Goal: Information Seeking & Learning: Learn about a topic

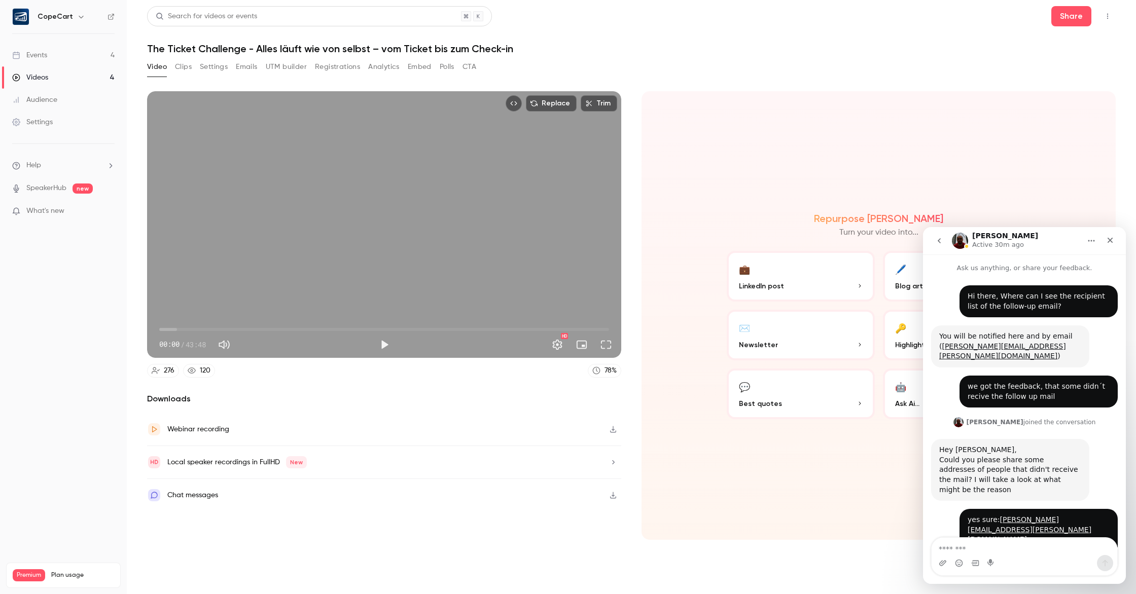
scroll to position [902, 0]
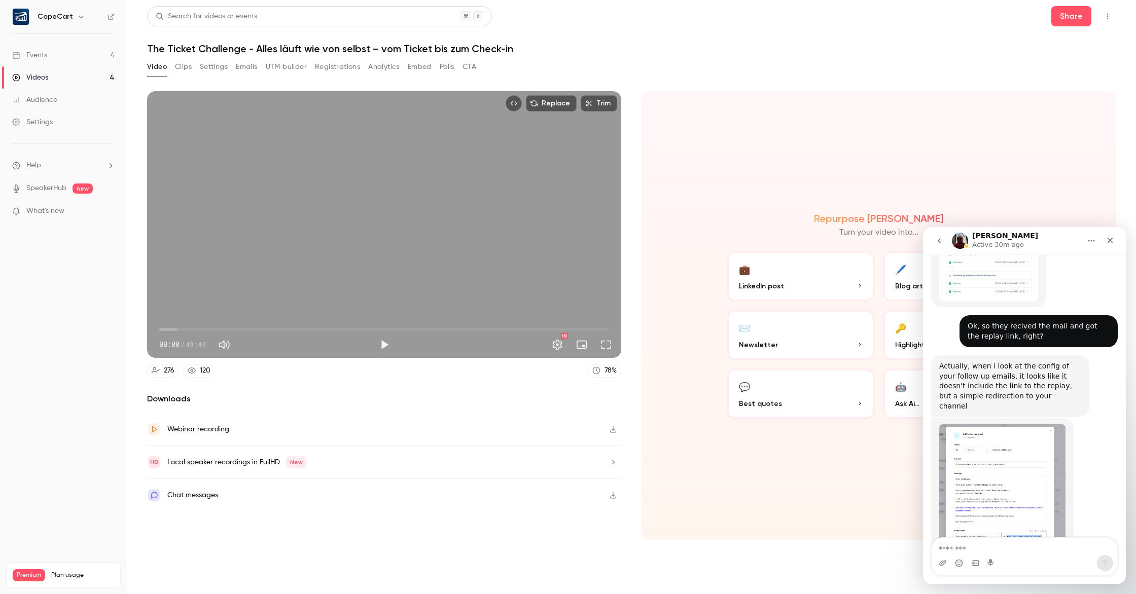
click at [79, 80] on link "Videos 4" at bounding box center [63, 77] width 127 height 22
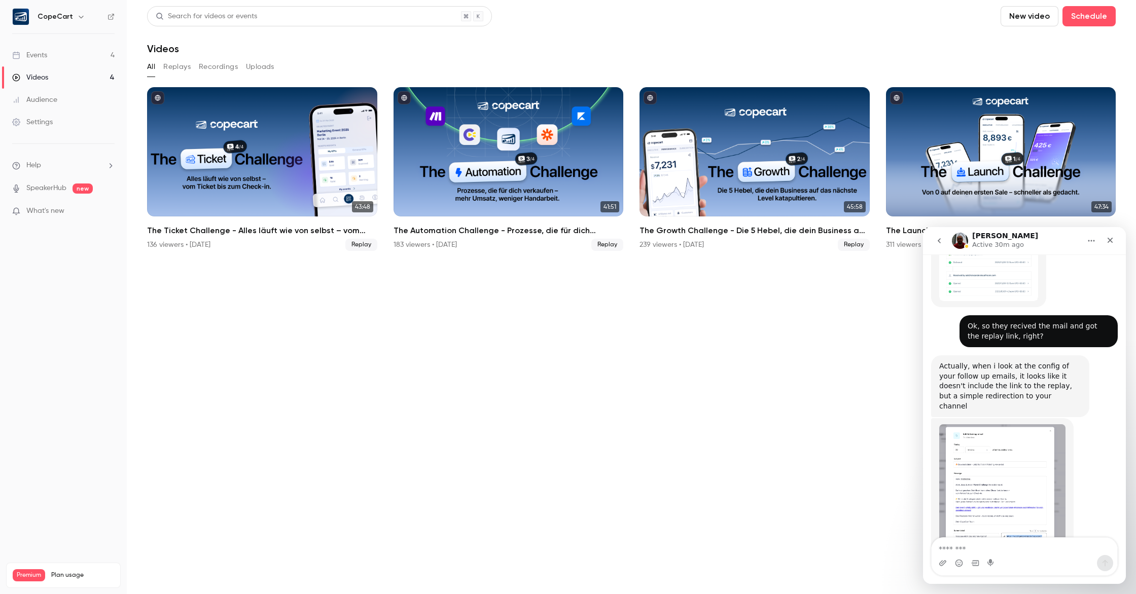
click at [81, 54] on link "Events 4" at bounding box center [63, 55] width 127 height 22
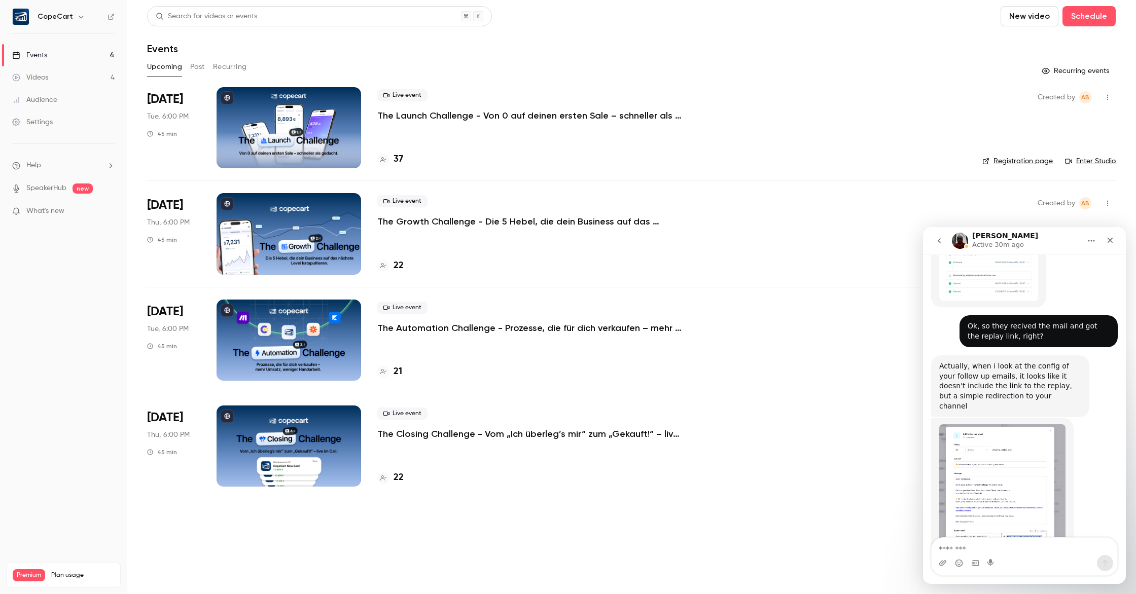
click at [206, 66] on div "Upcoming Past Recurring" at bounding box center [631, 67] width 969 height 16
click at [196, 66] on button "Past" at bounding box center [197, 67] width 15 height 16
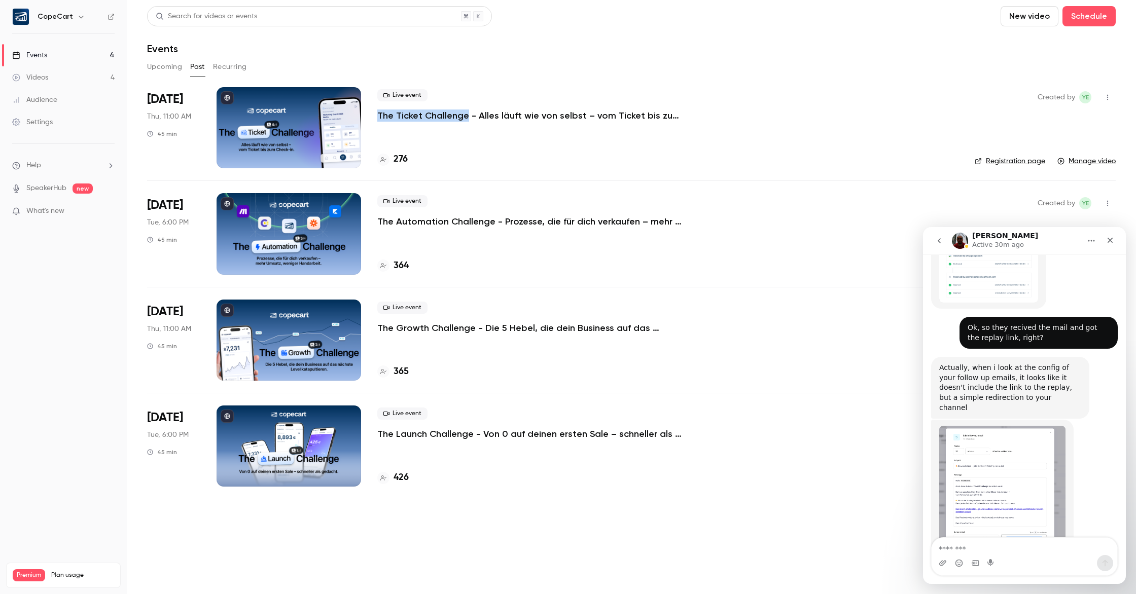
scroll to position [902, 0]
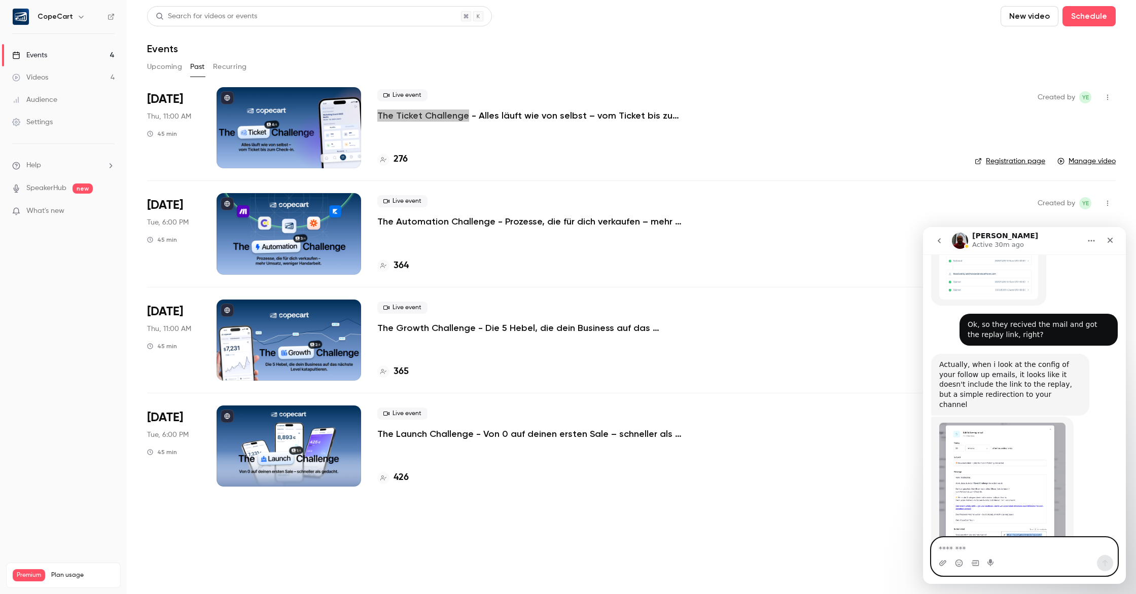
click at [976, 551] on textarea "Message…" at bounding box center [1025, 546] width 186 height 17
type textarea "**********"
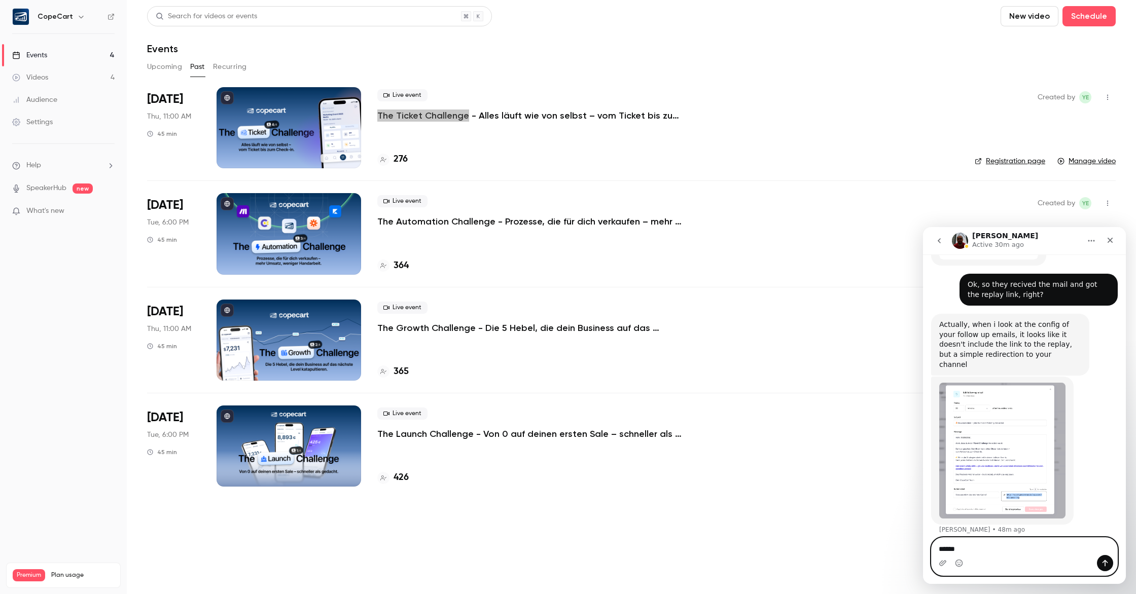
type textarea "******"
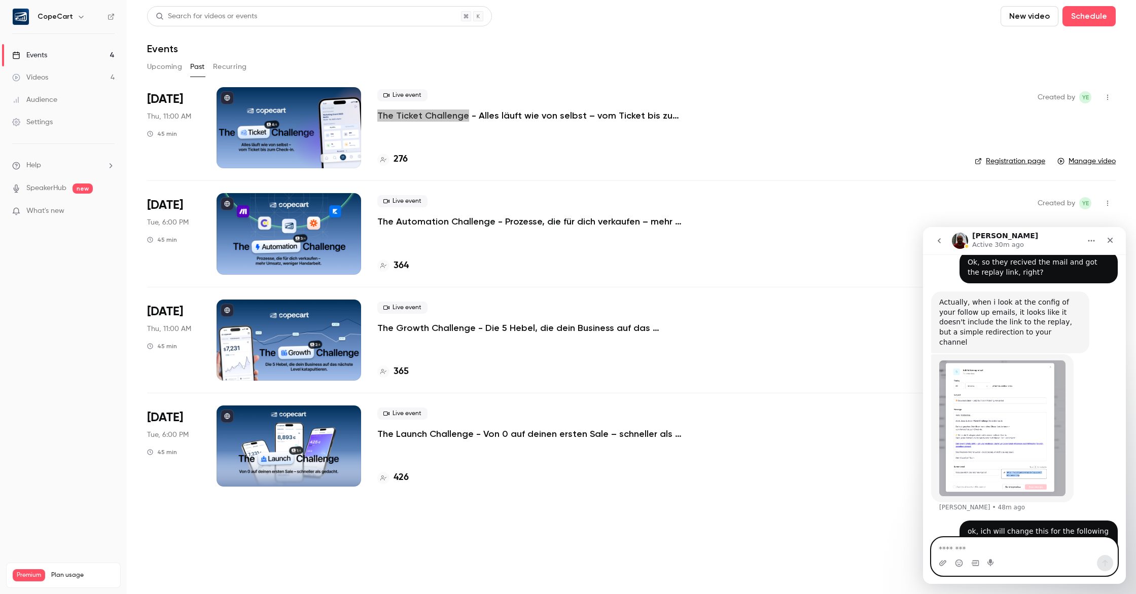
scroll to position [965, 0]
type textarea "*"
click at [647, 207] on div "Live event The Automation Challenge - Prozesse, die für dich verkaufen – mehr U…" at bounding box center [667, 211] width 581 height 32
click at [315, 237] on div at bounding box center [289, 233] width 145 height 81
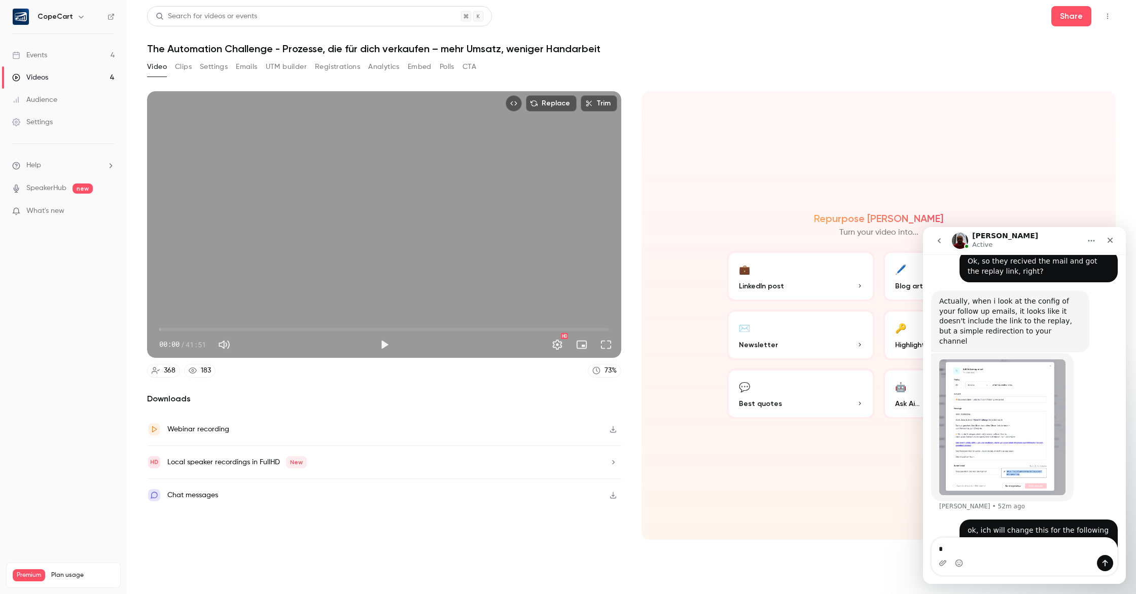
click at [323, 68] on button "Registrations" at bounding box center [337, 67] width 45 height 16
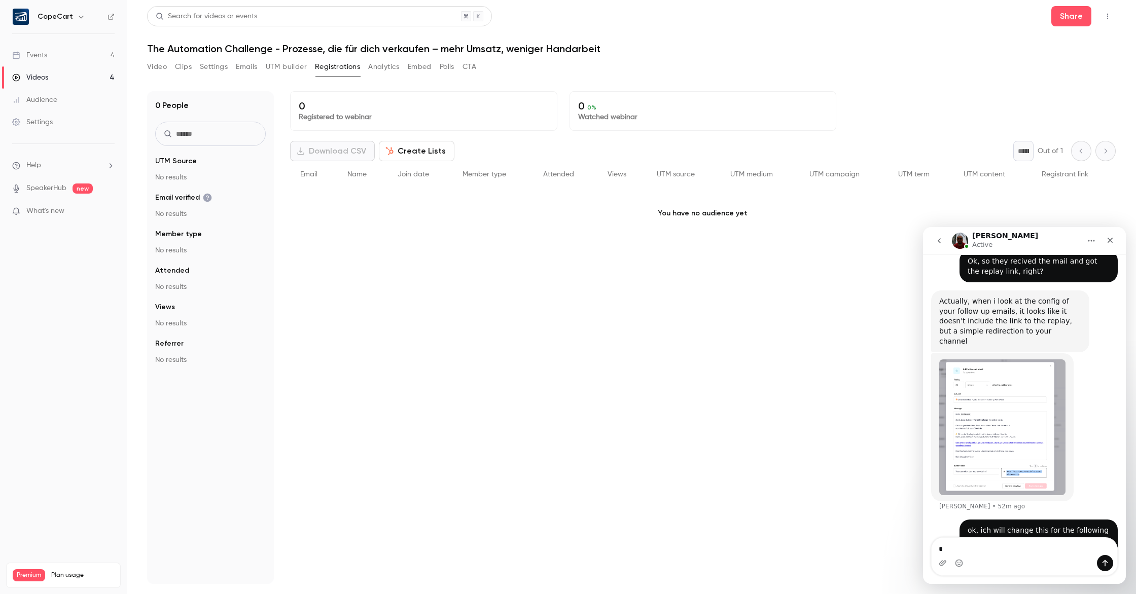
click at [370, 68] on button "Analytics" at bounding box center [383, 67] width 31 height 16
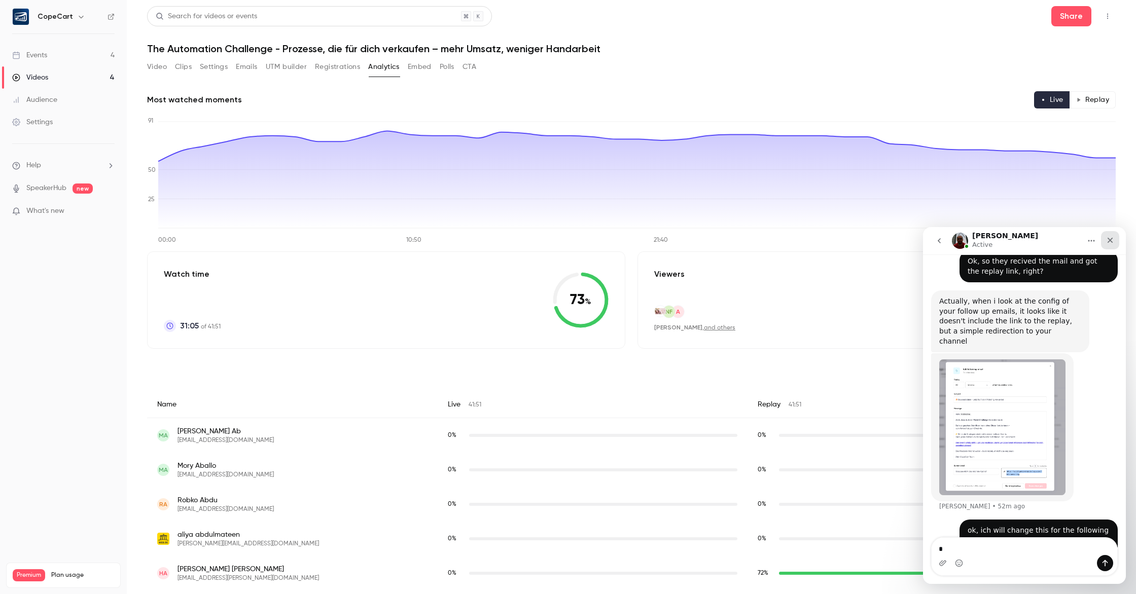
click at [1113, 244] on icon "Close" at bounding box center [1110, 240] width 8 height 8
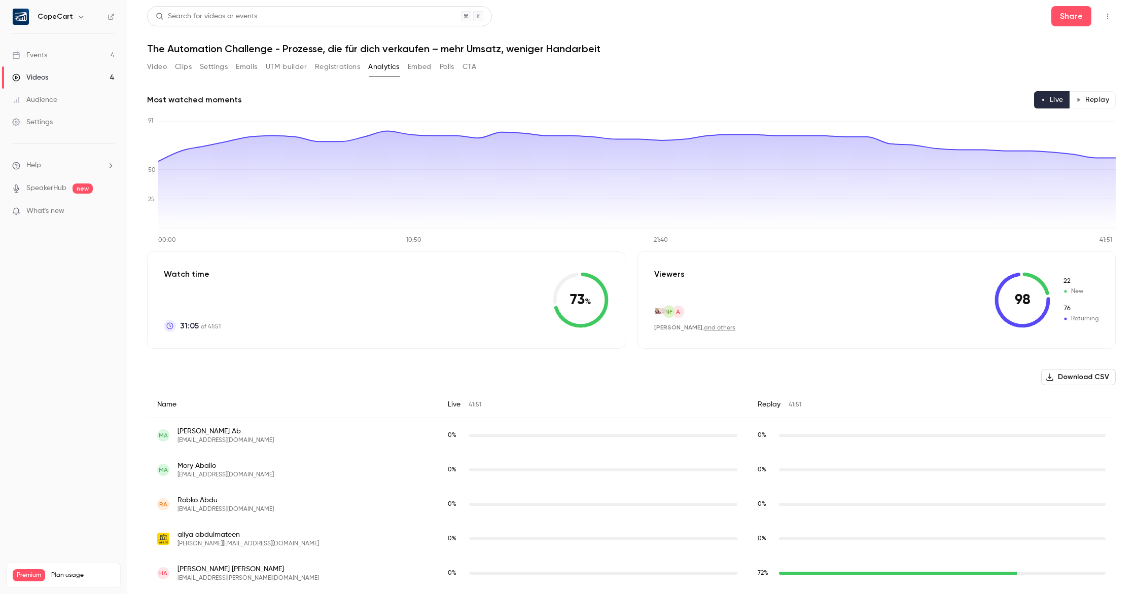
scroll to position [965, 0]
click at [1104, 105] on button "Replay" at bounding box center [1093, 99] width 46 height 17
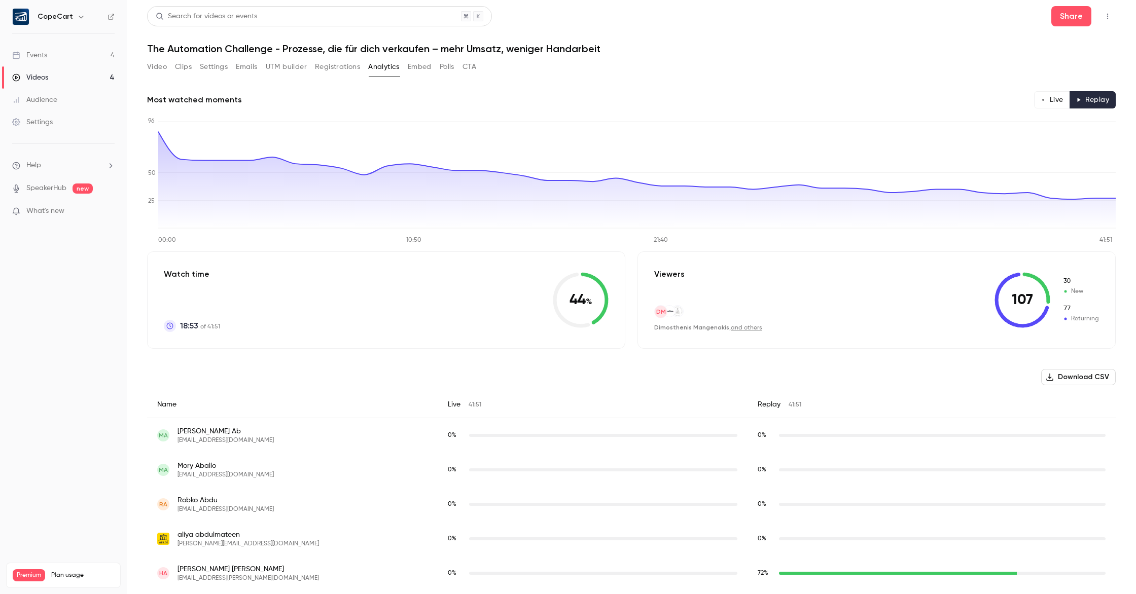
click at [1042, 102] on icon "button" at bounding box center [1043, 99] width 5 height 5
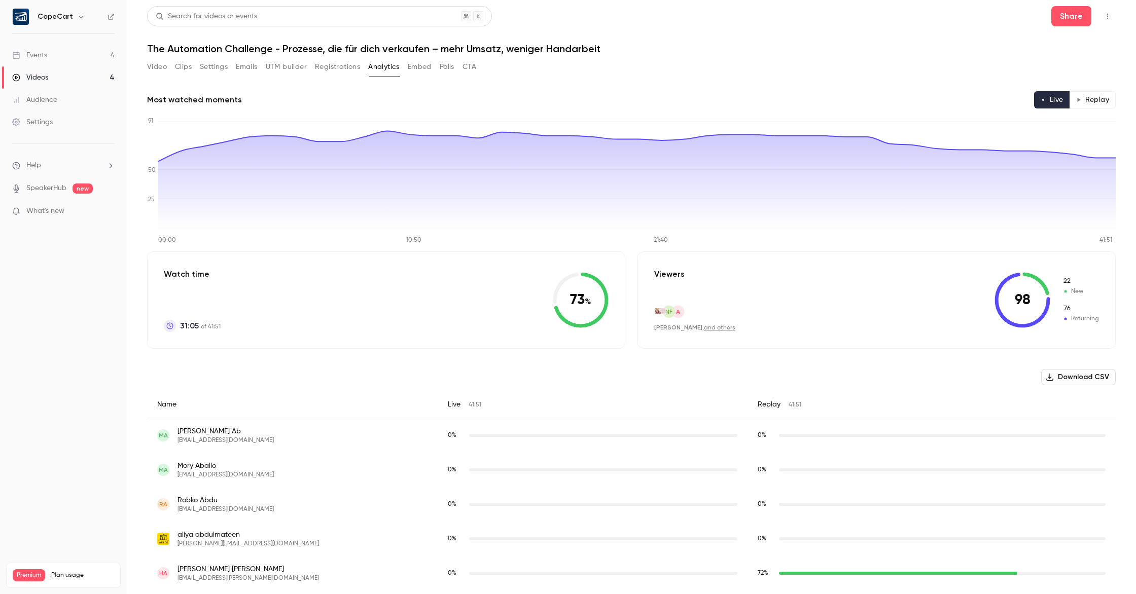
click at [328, 66] on button "Registrations" at bounding box center [337, 67] width 45 height 16
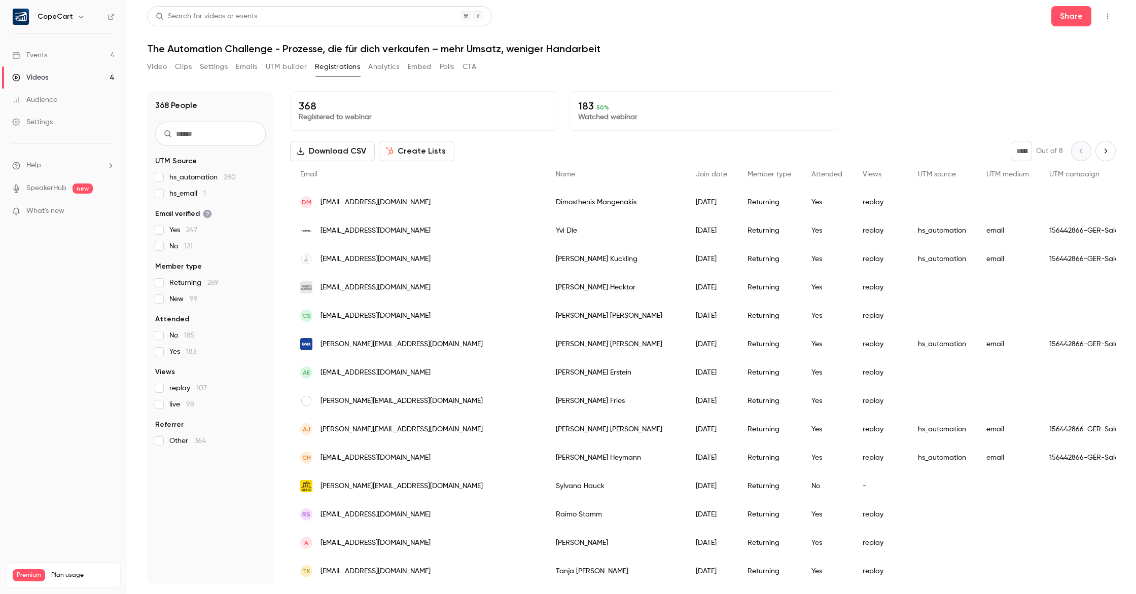
click at [65, 77] on link "Videos 4" at bounding box center [63, 77] width 127 height 22
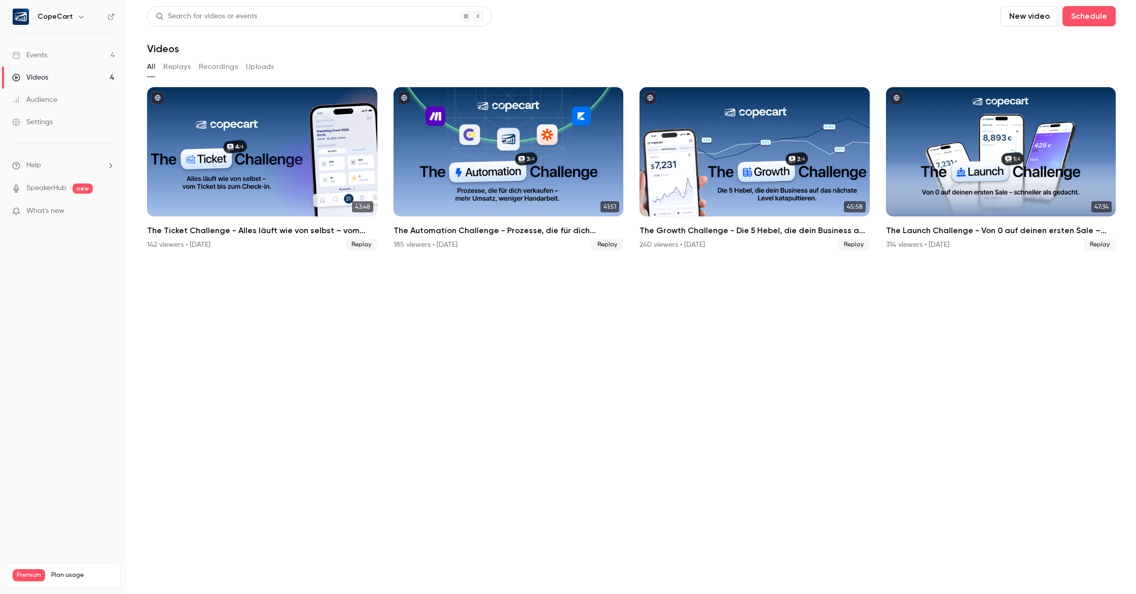
click at [103, 56] on link "Events 4" at bounding box center [63, 55] width 127 height 22
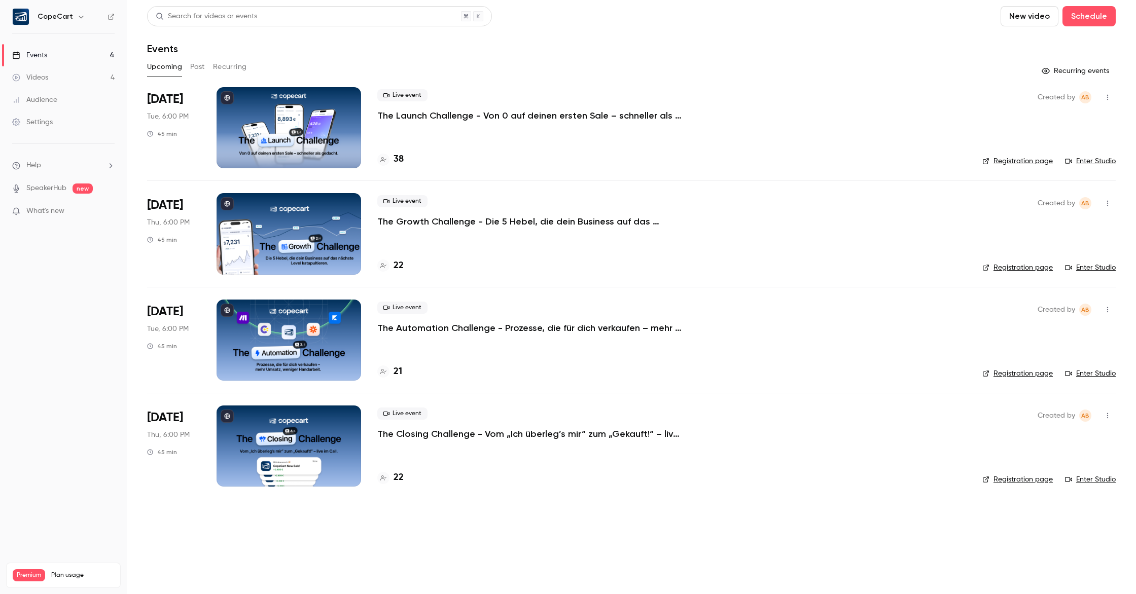
click at [198, 68] on button "Past" at bounding box center [197, 67] width 15 height 16
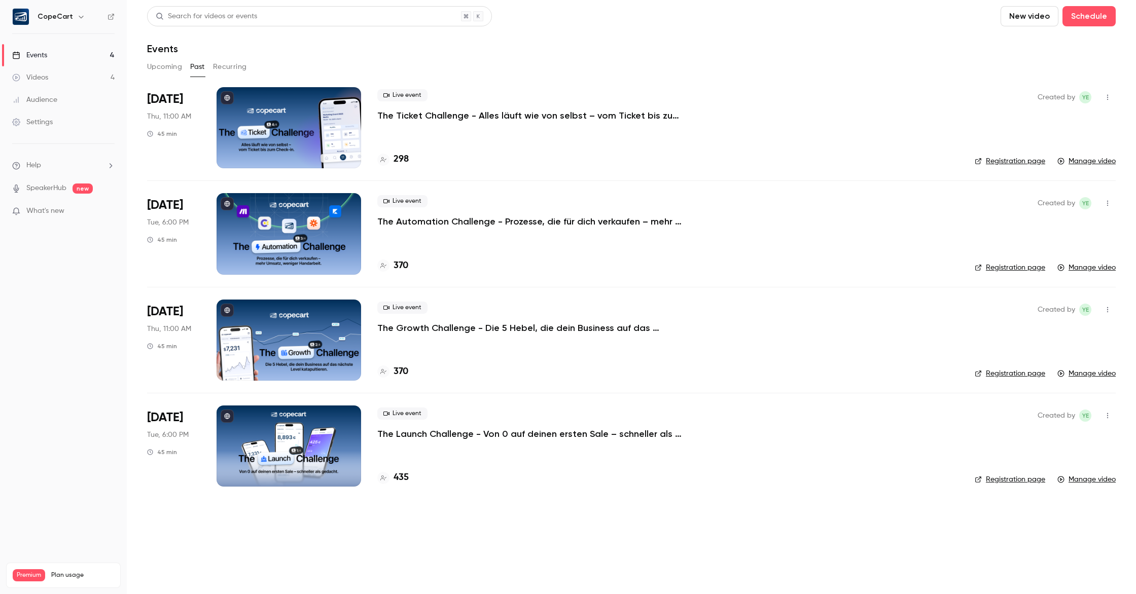
click at [477, 116] on p "The Ticket Challenge - Alles läuft wie von selbst – vom Ticket bis zum Check-in" at bounding box center [529, 116] width 304 height 12
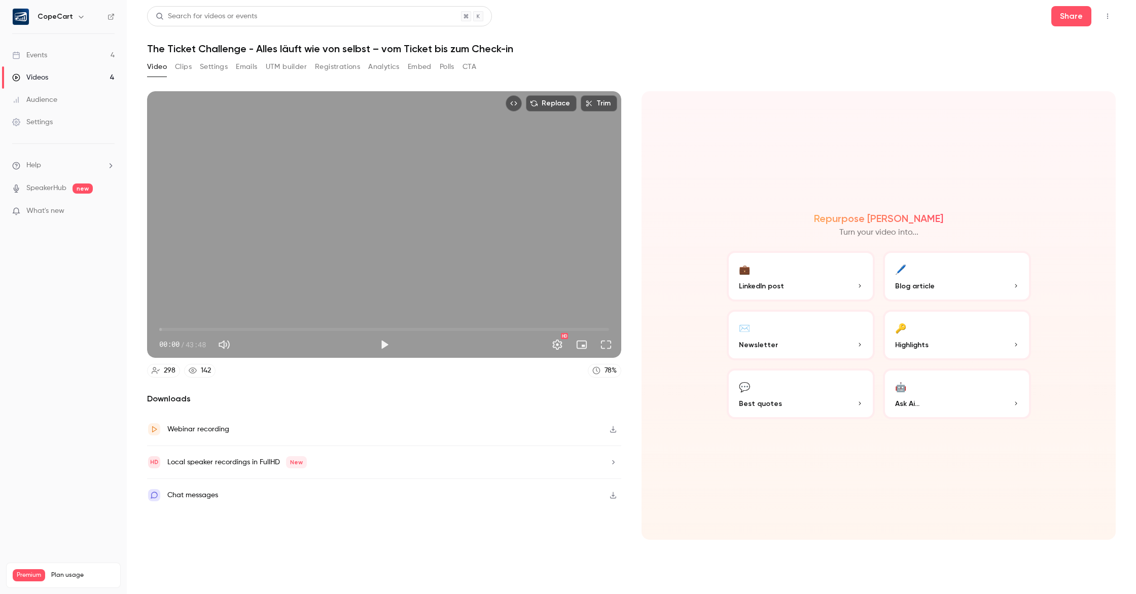
click at [336, 67] on button "Registrations" at bounding box center [337, 67] width 45 height 16
